Goal: Information Seeking & Learning: Learn about a topic

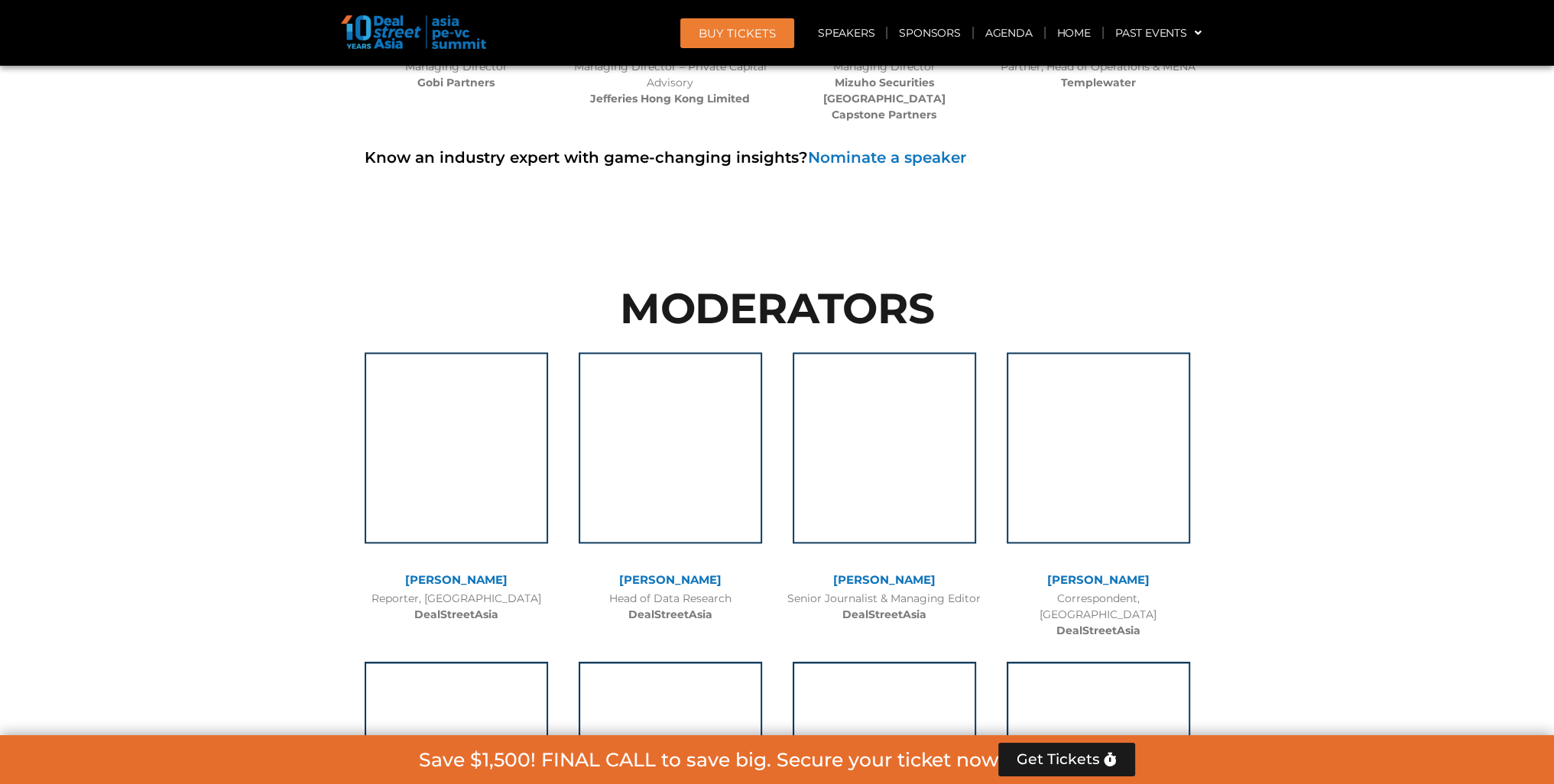
scroll to position [10345, 0]
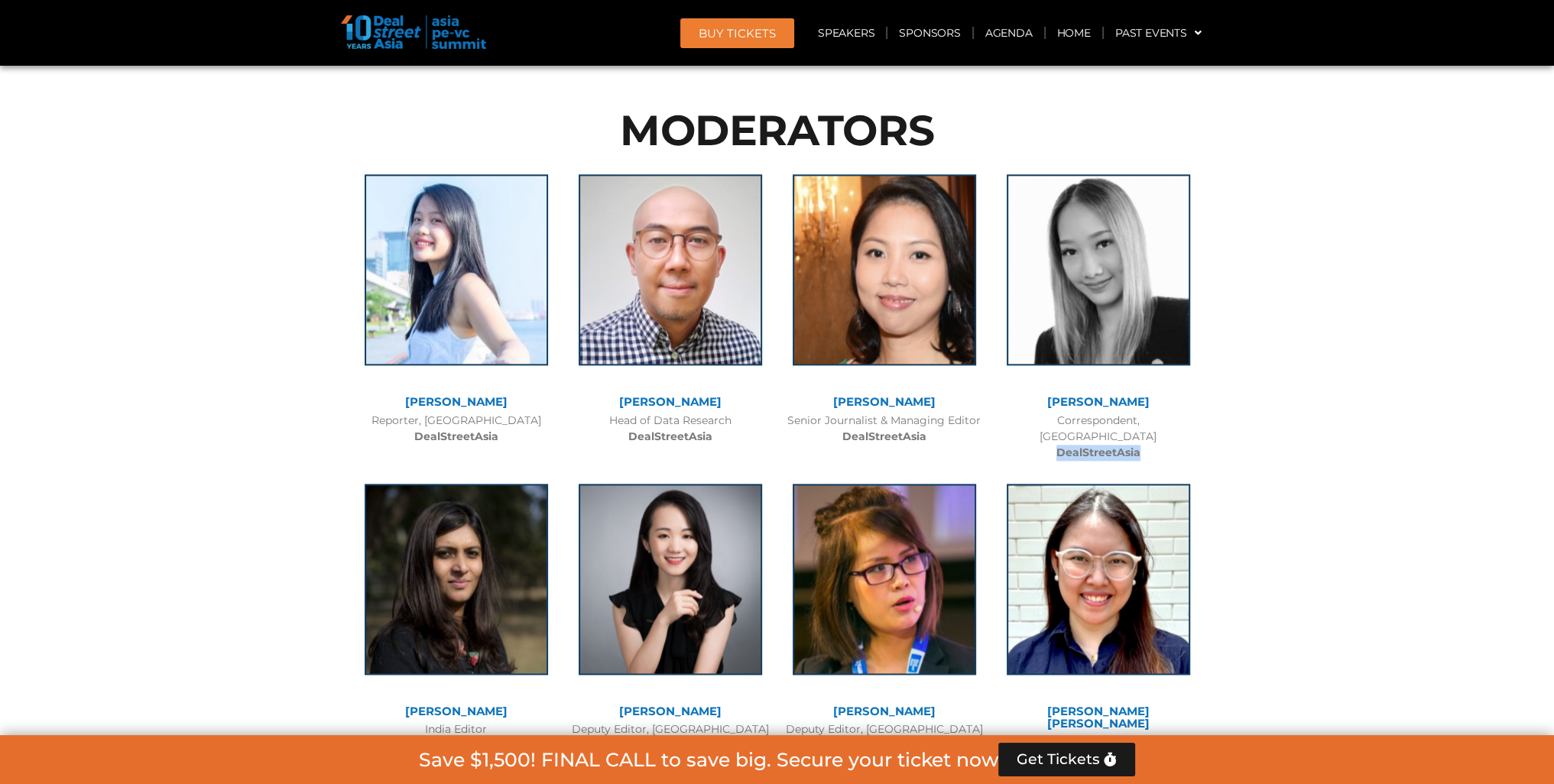
drag, startPoint x: 1153, startPoint y: 311, endPoint x: 1050, endPoint y: 310, distance: 103.0
click at [1050, 413] on div "Correspondent, [GEOGRAPHIC_DATA] DealStreetAsia" at bounding box center [1099, 437] width 199 height 48
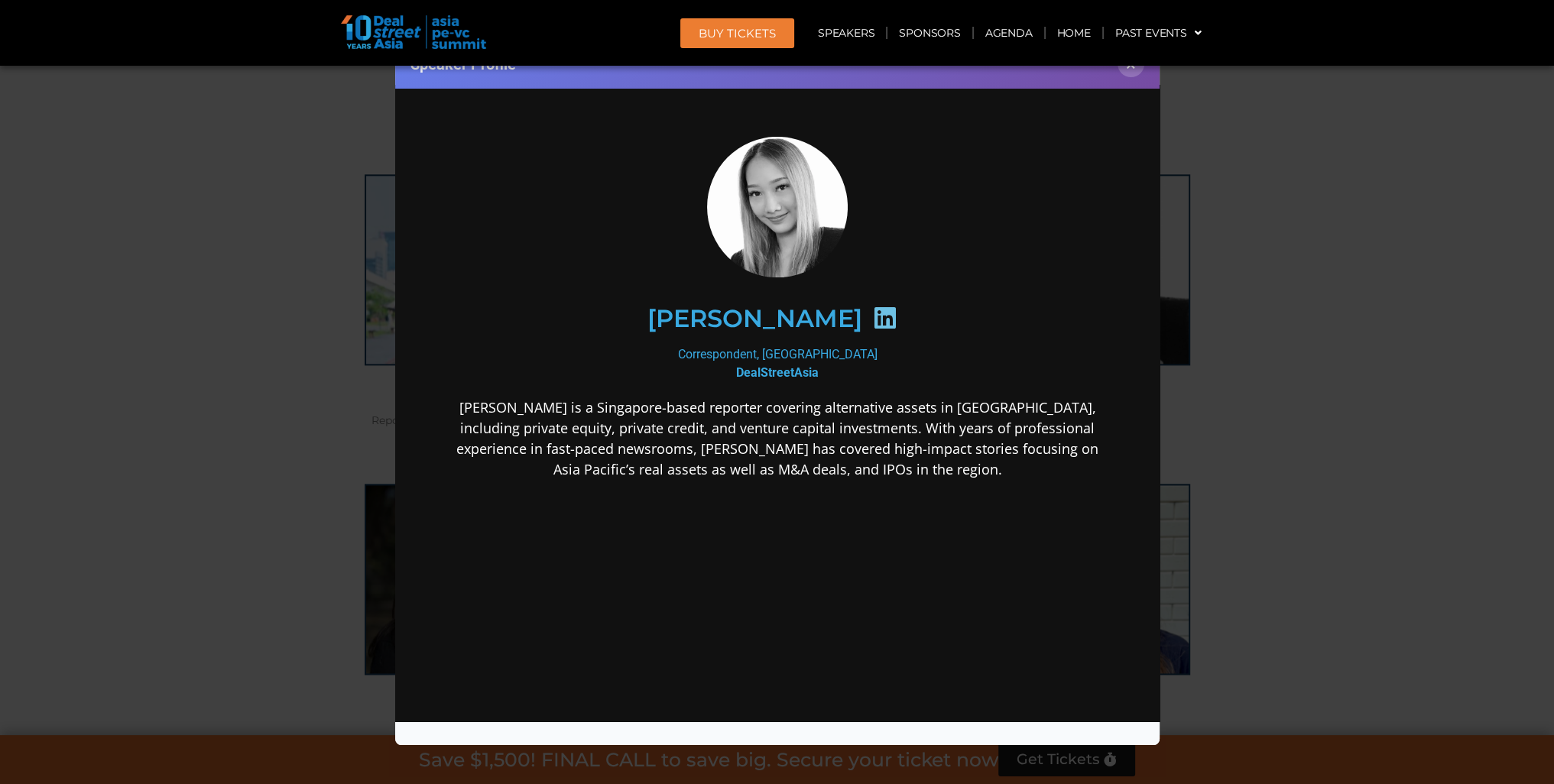
scroll to position [0, 0]
click at [1130, 72] on button "×" at bounding box center [1131, 63] width 27 height 27
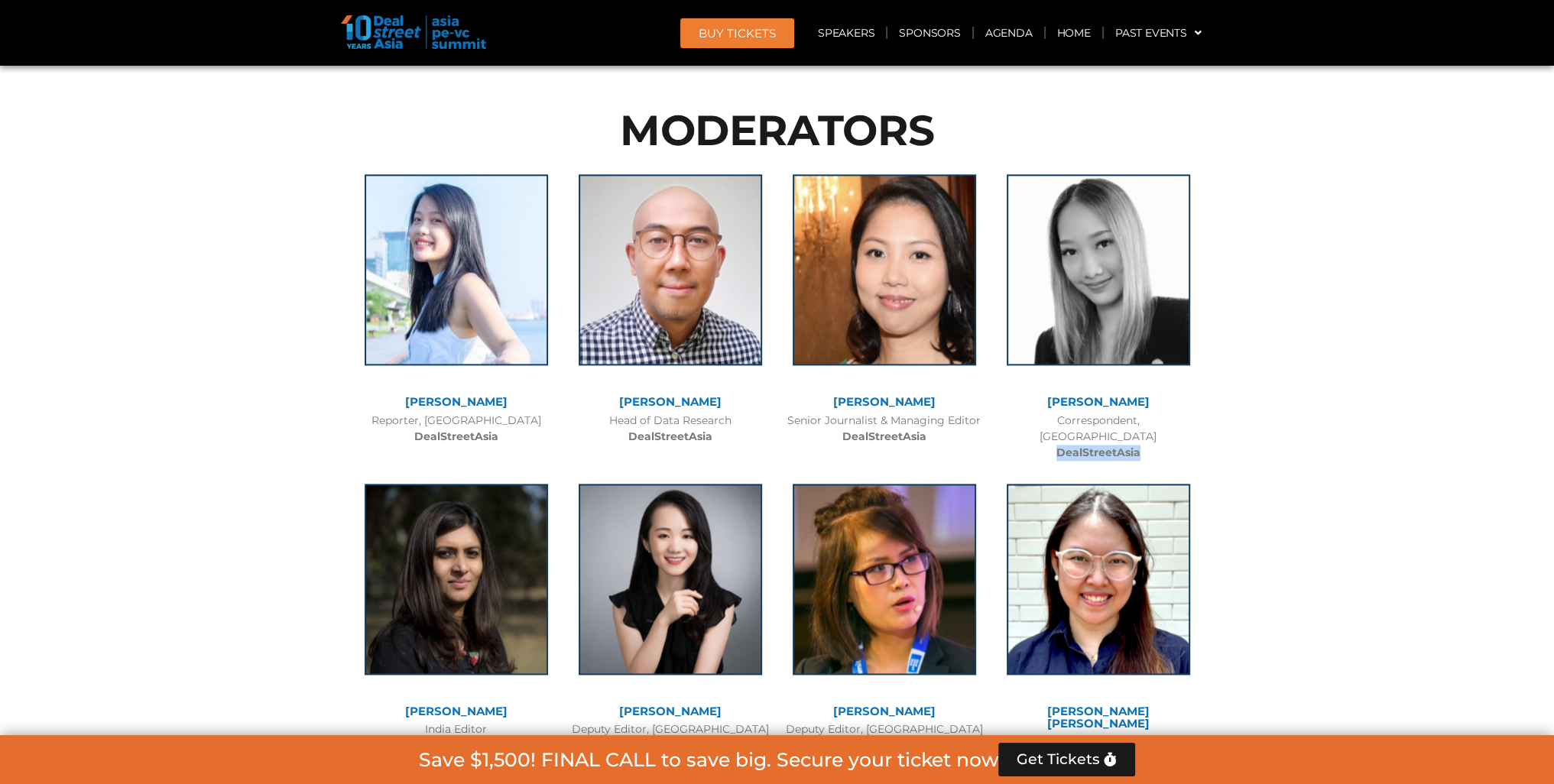
copy b "DealStreetAsia"
click at [1309, 318] on div at bounding box center [777, 598] width 1554 height 1078
click at [1098, 446] on b "DealStreetAsia" at bounding box center [1099, 453] width 84 height 14
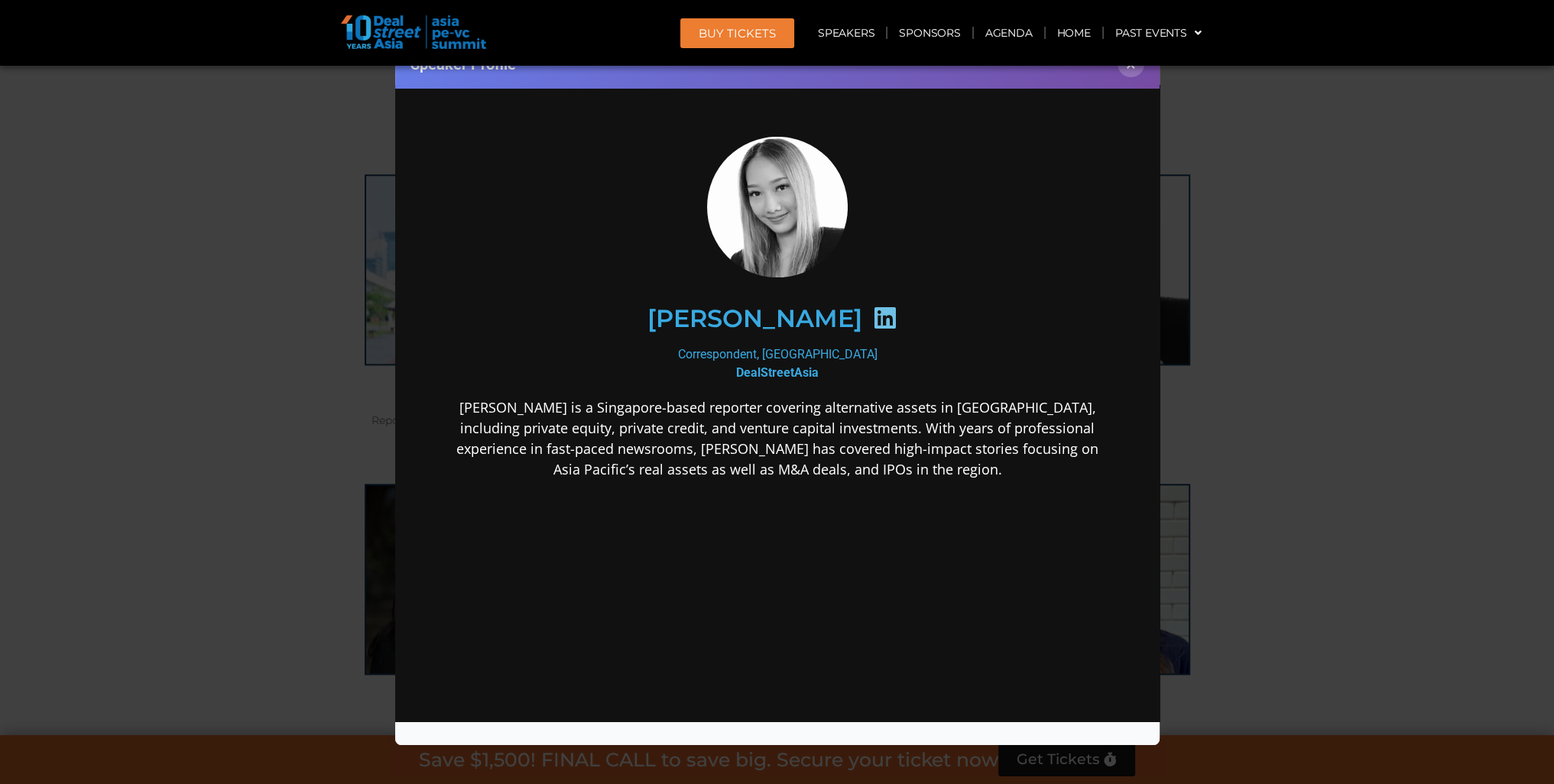
click at [871, 319] on icon at bounding box center [884, 318] width 25 height 25
click at [797, 325] on h2 "[PERSON_NAME]" at bounding box center [754, 319] width 215 height 25
click at [778, 359] on div "Correspondent, [GEOGRAPHIC_DATA] DealStreetAsia" at bounding box center [777, 364] width 661 height 37
drag, startPoint x: 774, startPoint y: 406, endPoint x: 708, endPoint y: 479, distance: 98.4
click at [773, 406] on p "[PERSON_NAME] is a Singapore-based reporter covering alternative assets in [GEO…" at bounding box center [777, 438] width 661 height 82
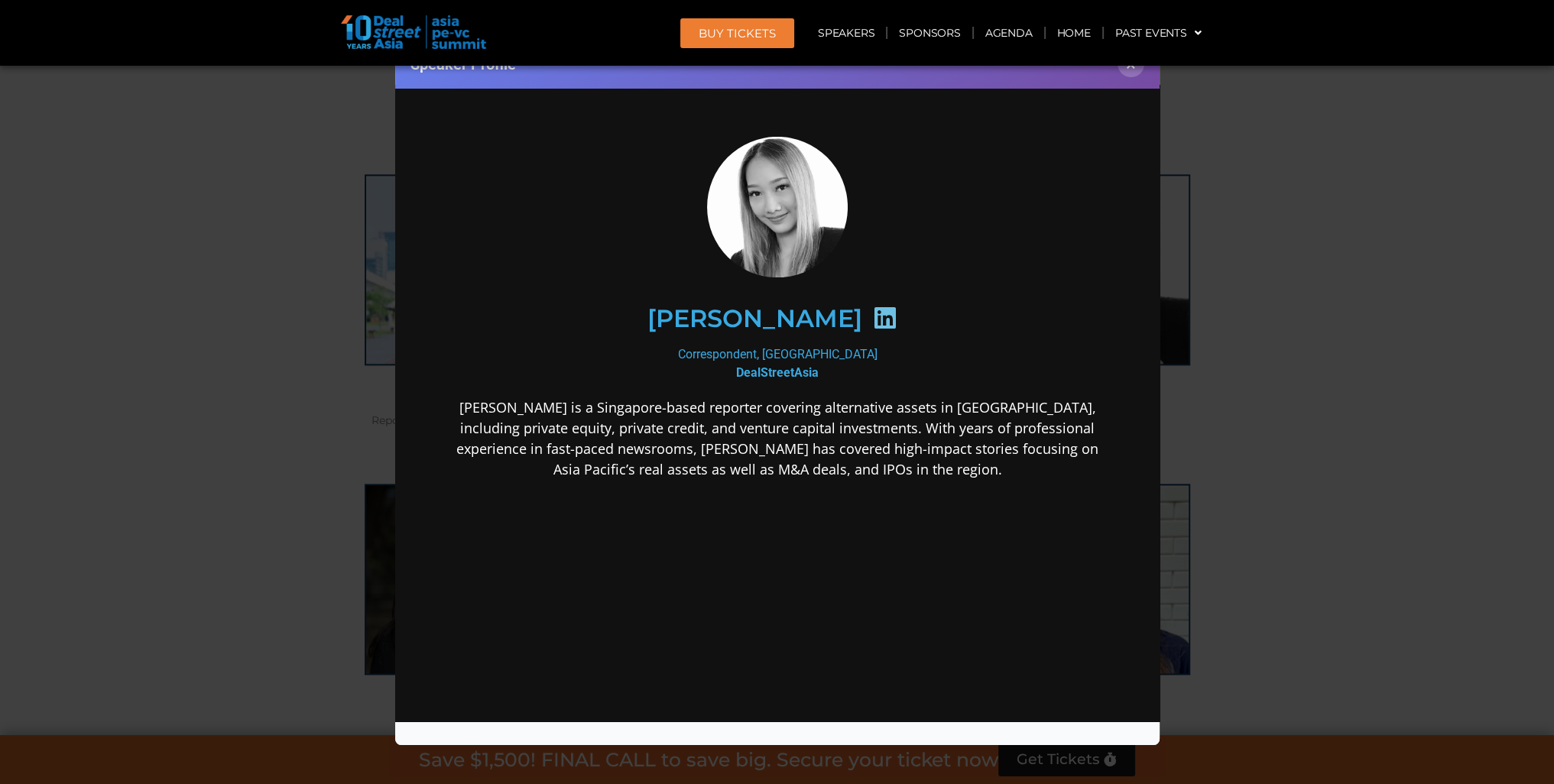
click at [706, 485] on div "[PERSON_NAME] is a Singapore-based reporter covering alternative assets in [GEO…" at bounding box center [777, 560] width 661 height 324
drag, startPoint x: 856, startPoint y: 319, endPoint x: 1577, endPoint y: 179, distance: 734.5
click at [871, 319] on icon at bounding box center [884, 318] width 25 height 25
click at [1134, 80] on div "Speaker Profile ×" at bounding box center [777, 63] width 764 height 49
click at [1134, 73] on button "×" at bounding box center [1131, 63] width 27 height 27
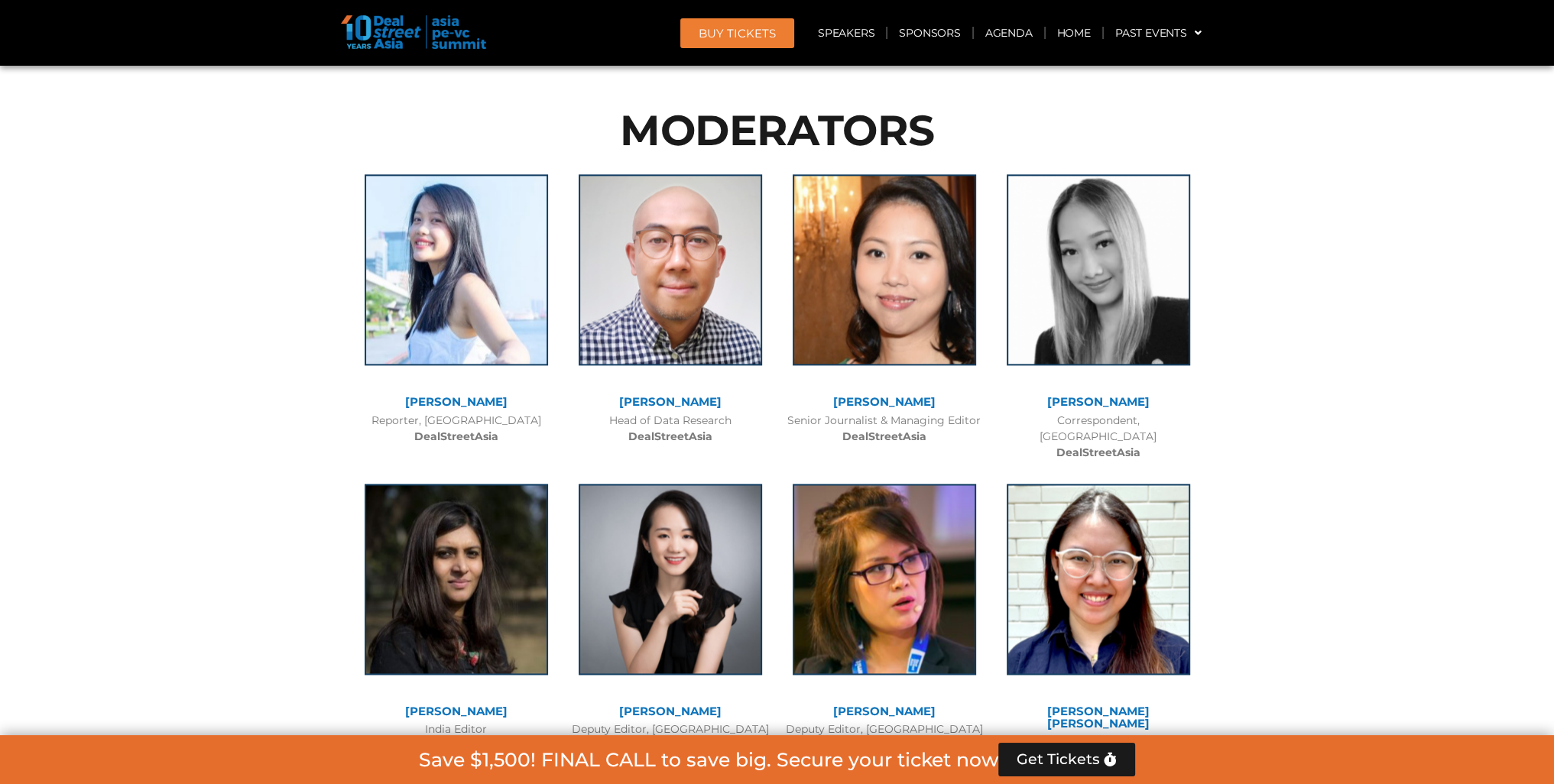
click at [1113, 446] on b "DealStreetAsia" at bounding box center [1099, 453] width 84 height 14
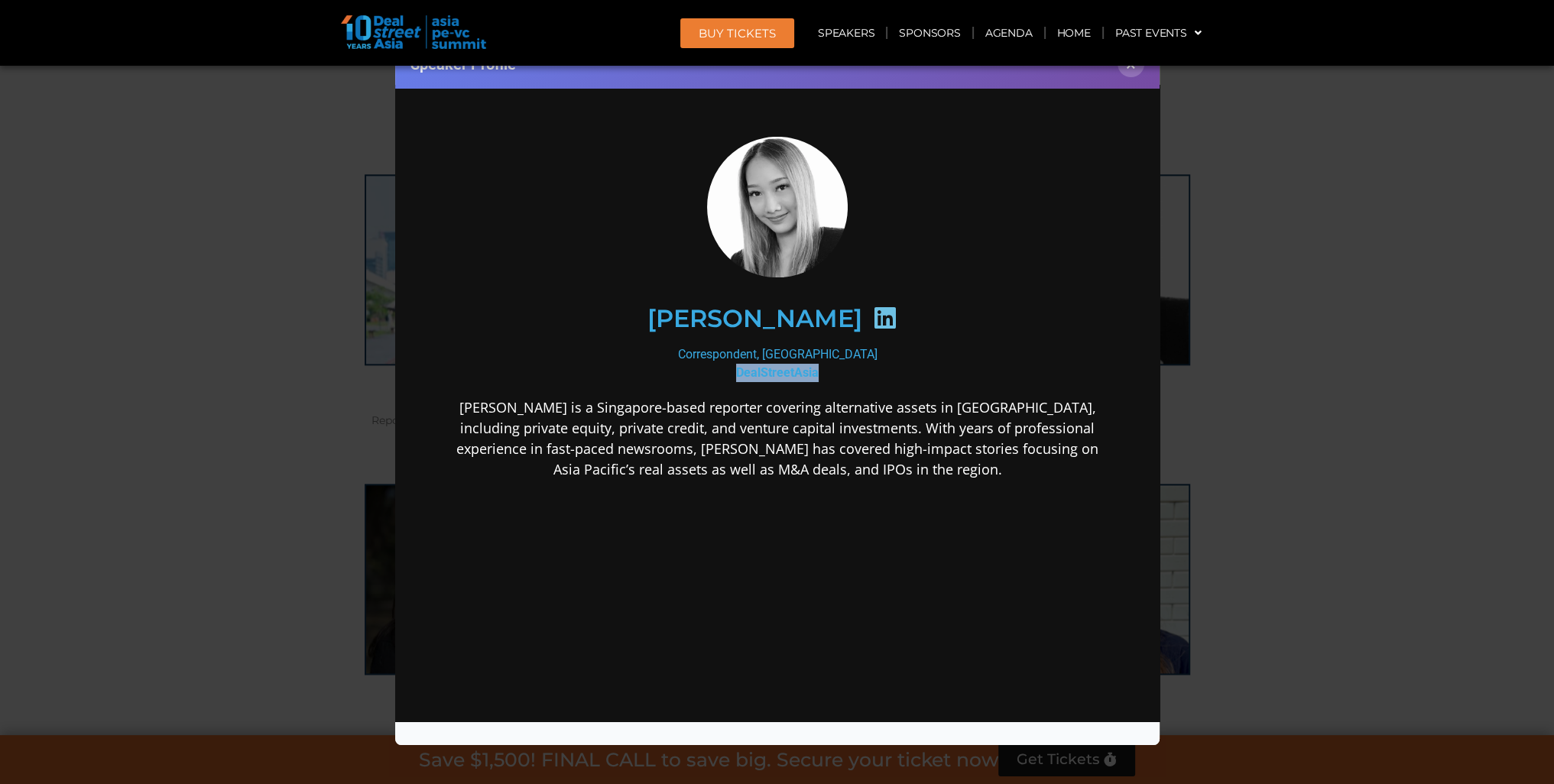
drag, startPoint x: 823, startPoint y: 371, endPoint x: 728, endPoint y: 375, distance: 95.1
click at [728, 375] on div "Correspondent, [GEOGRAPHIC_DATA] DealStreetAsia" at bounding box center [777, 364] width 661 height 37
copy b "DealStreetAsia"
click at [1134, 70] on button "×" at bounding box center [1131, 63] width 27 height 27
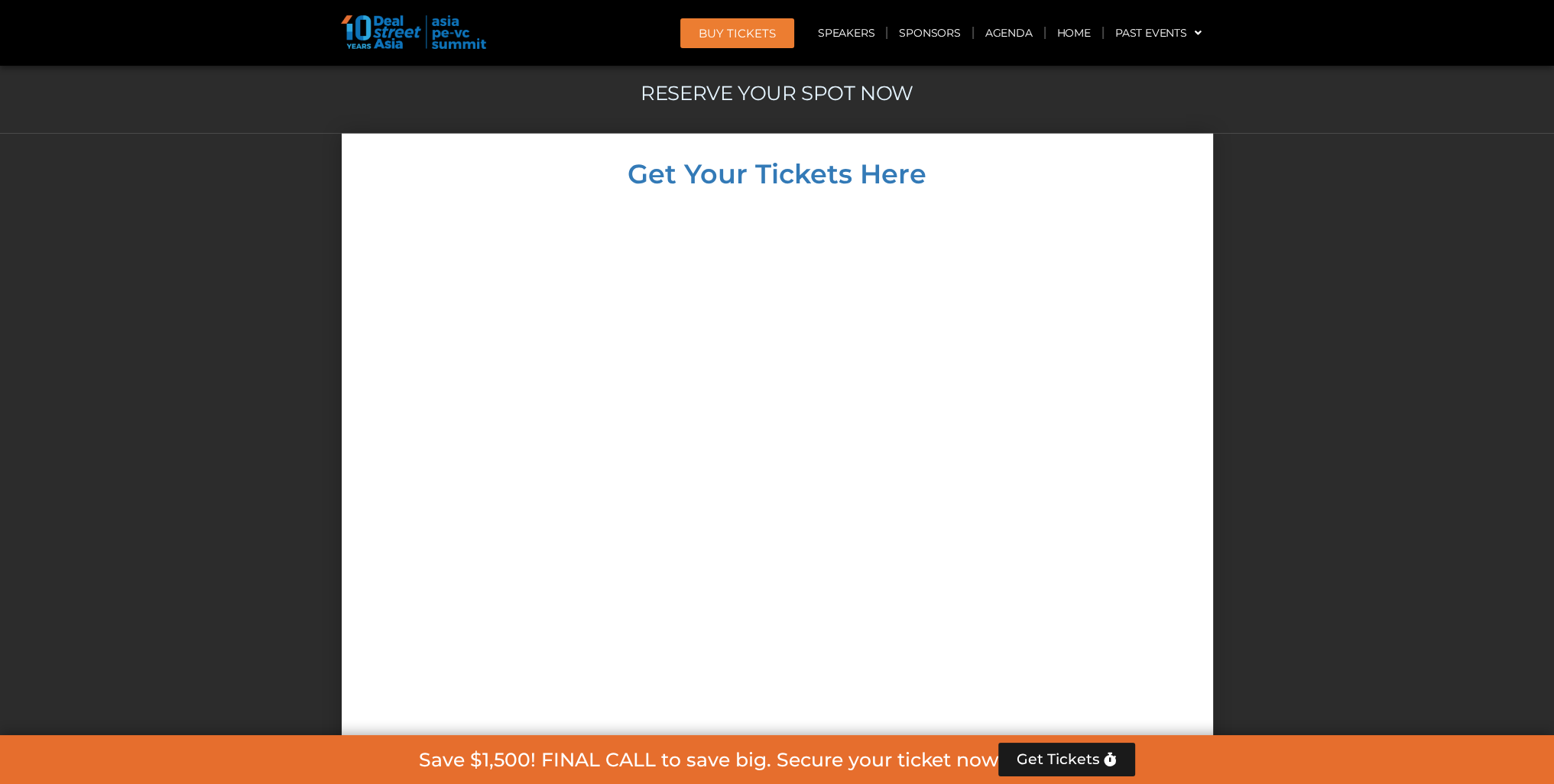
scroll to position [13199, 0]
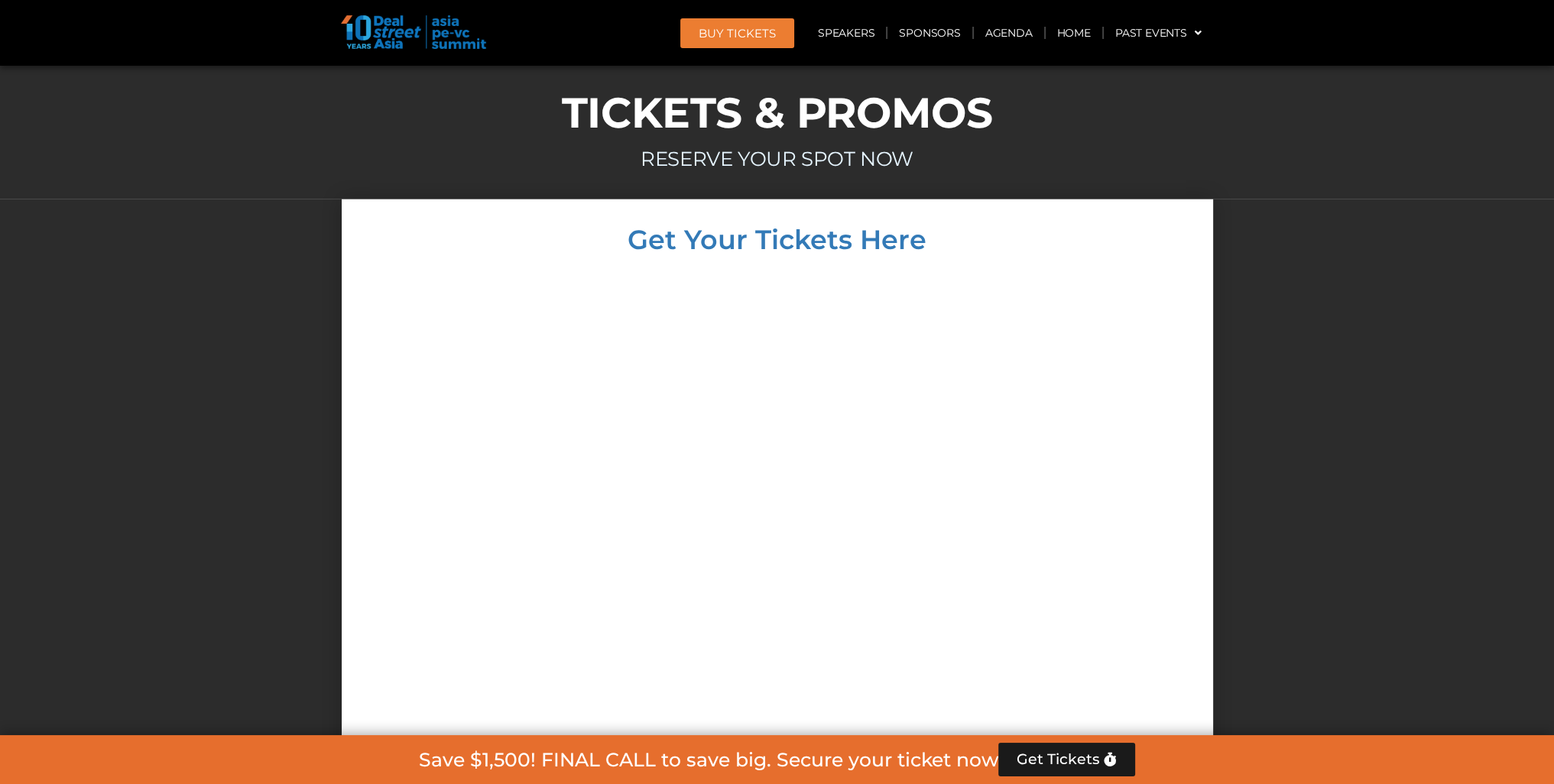
click at [1074, 276] on div at bounding box center [777, 569] width 841 height 603
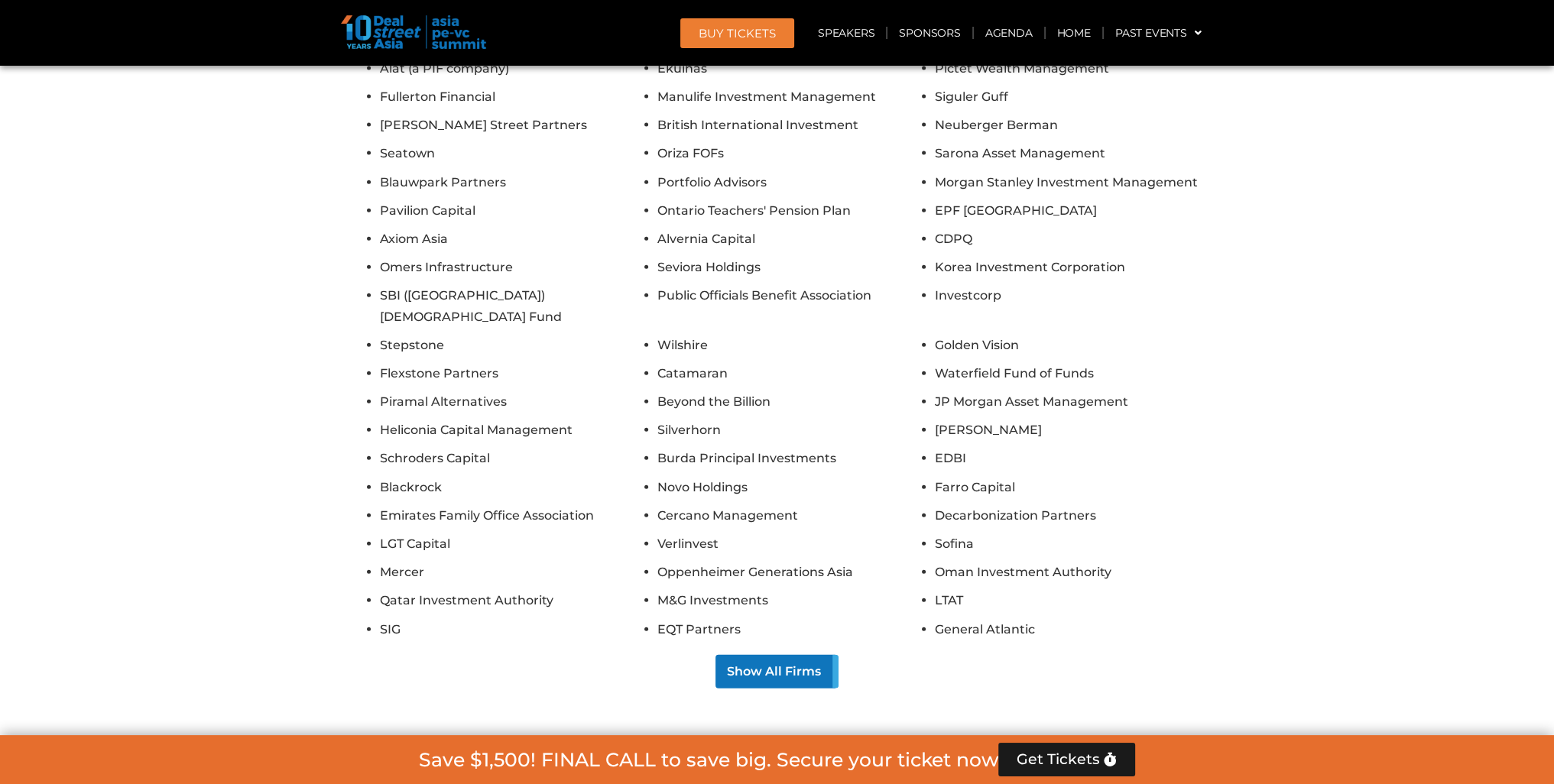
scroll to position [12214, 0]
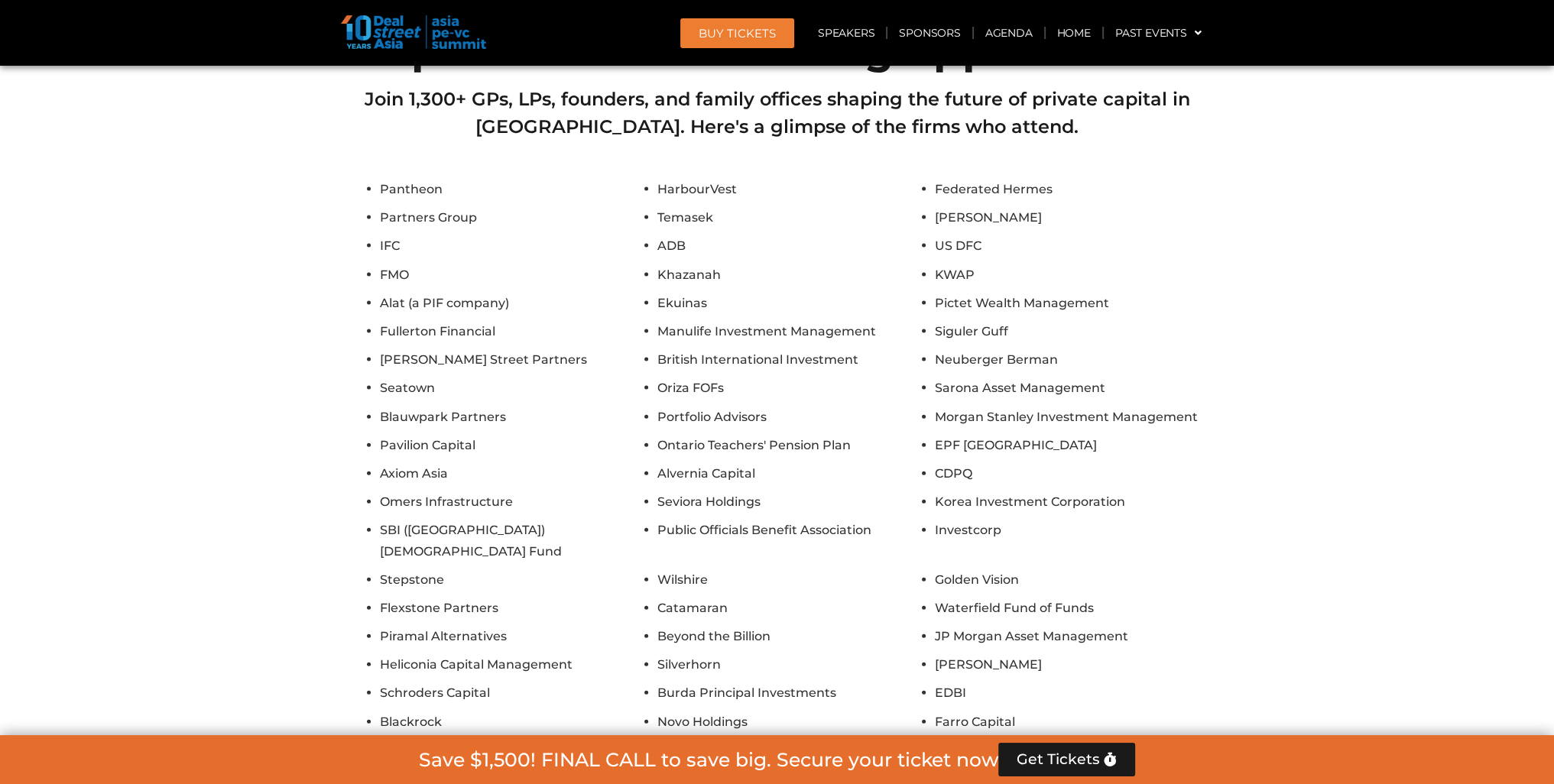
click at [1355, 554] on section "Unparalleled networking opportunities Join 1,300+ GPs, LPs, founders, and famil…" at bounding box center [777, 484] width 1554 height 926
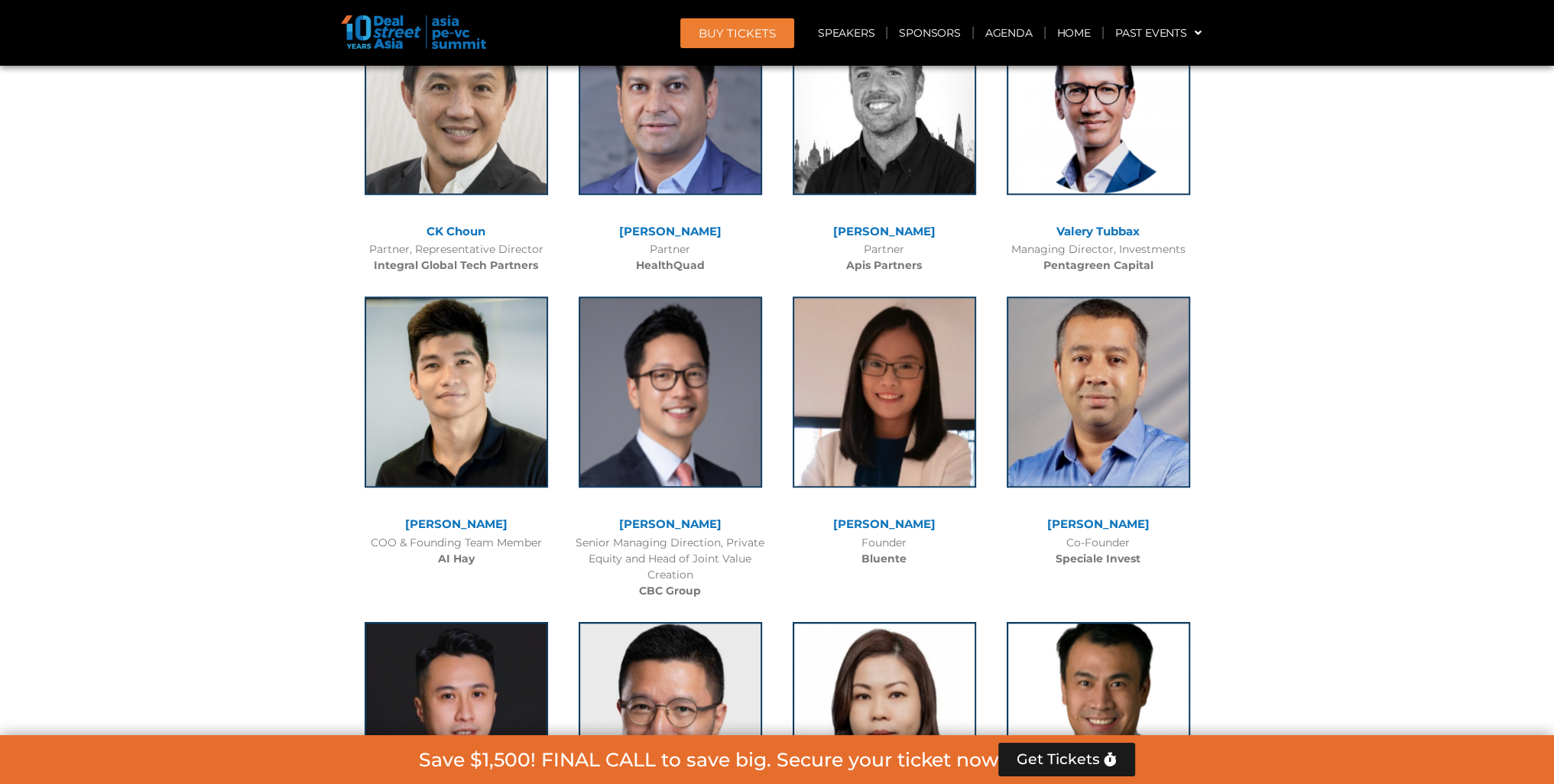
scroll to position [9361, 0]
